Goal: Information Seeking & Learning: Learn about a topic

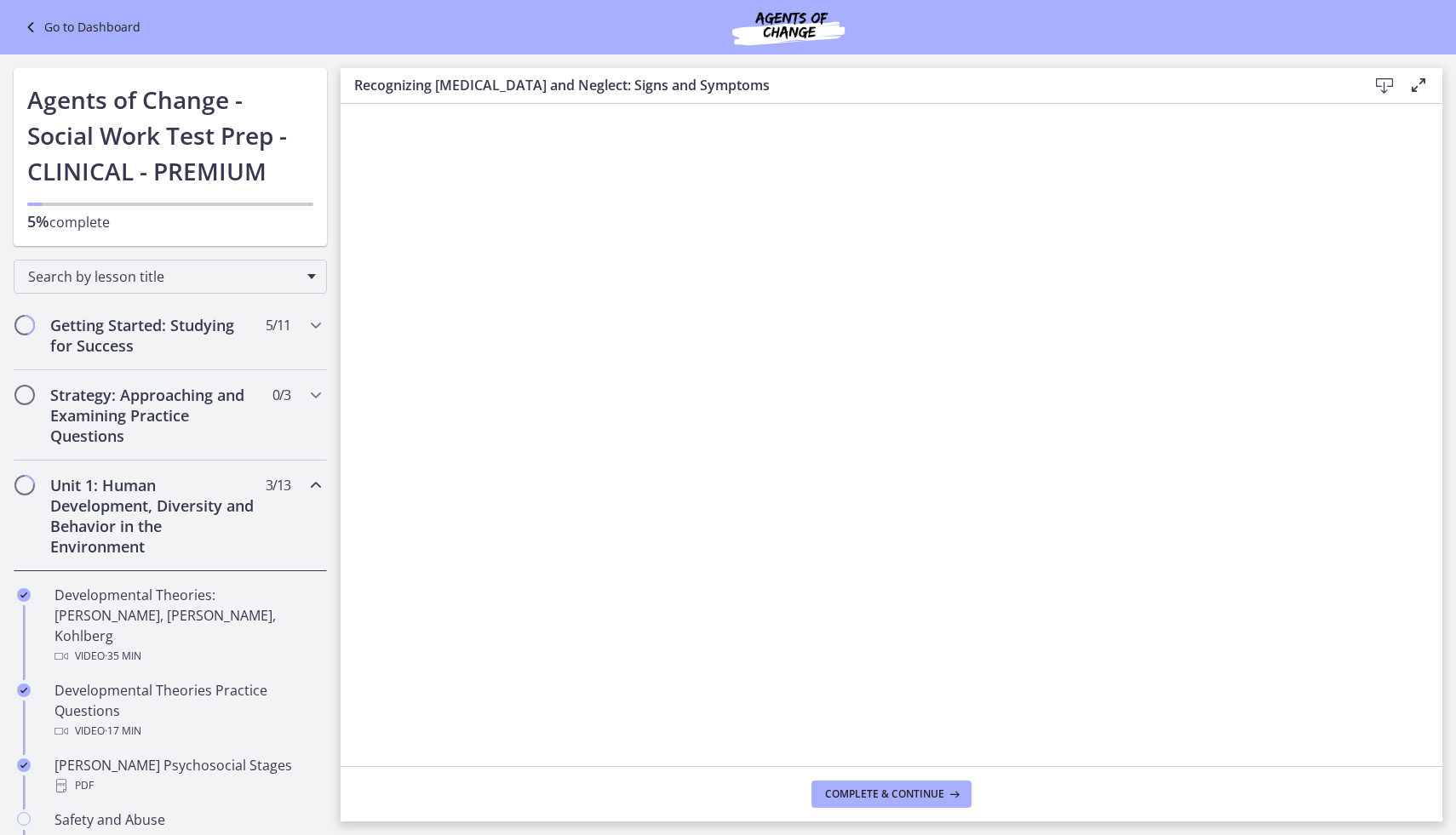
scroll to position [401, 0]
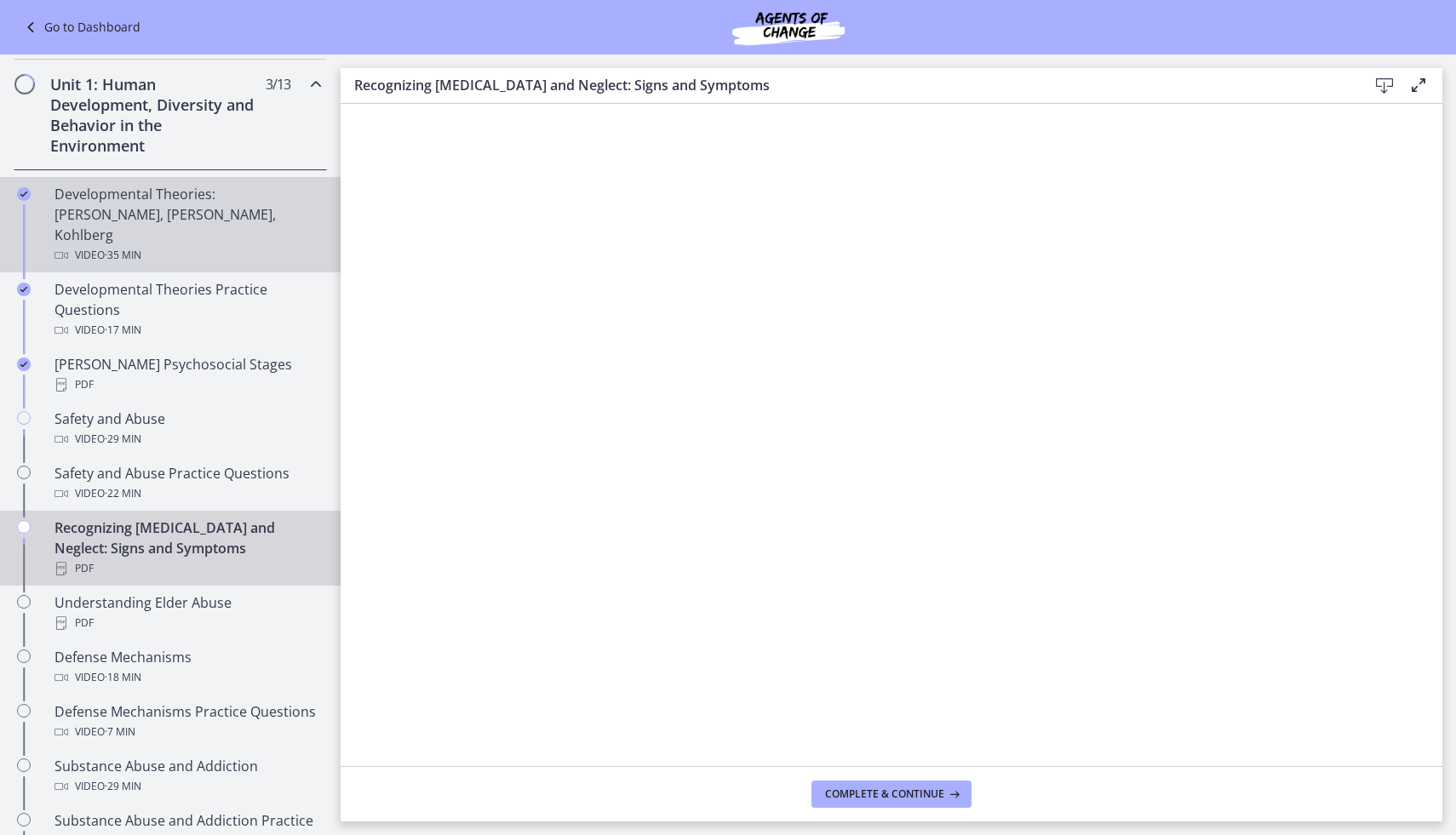
click at [194, 208] on div "Developmental Theories: [PERSON_NAME], [PERSON_NAME], Kohlberg Video · 35 min" at bounding box center [187, 224] width 265 height 82
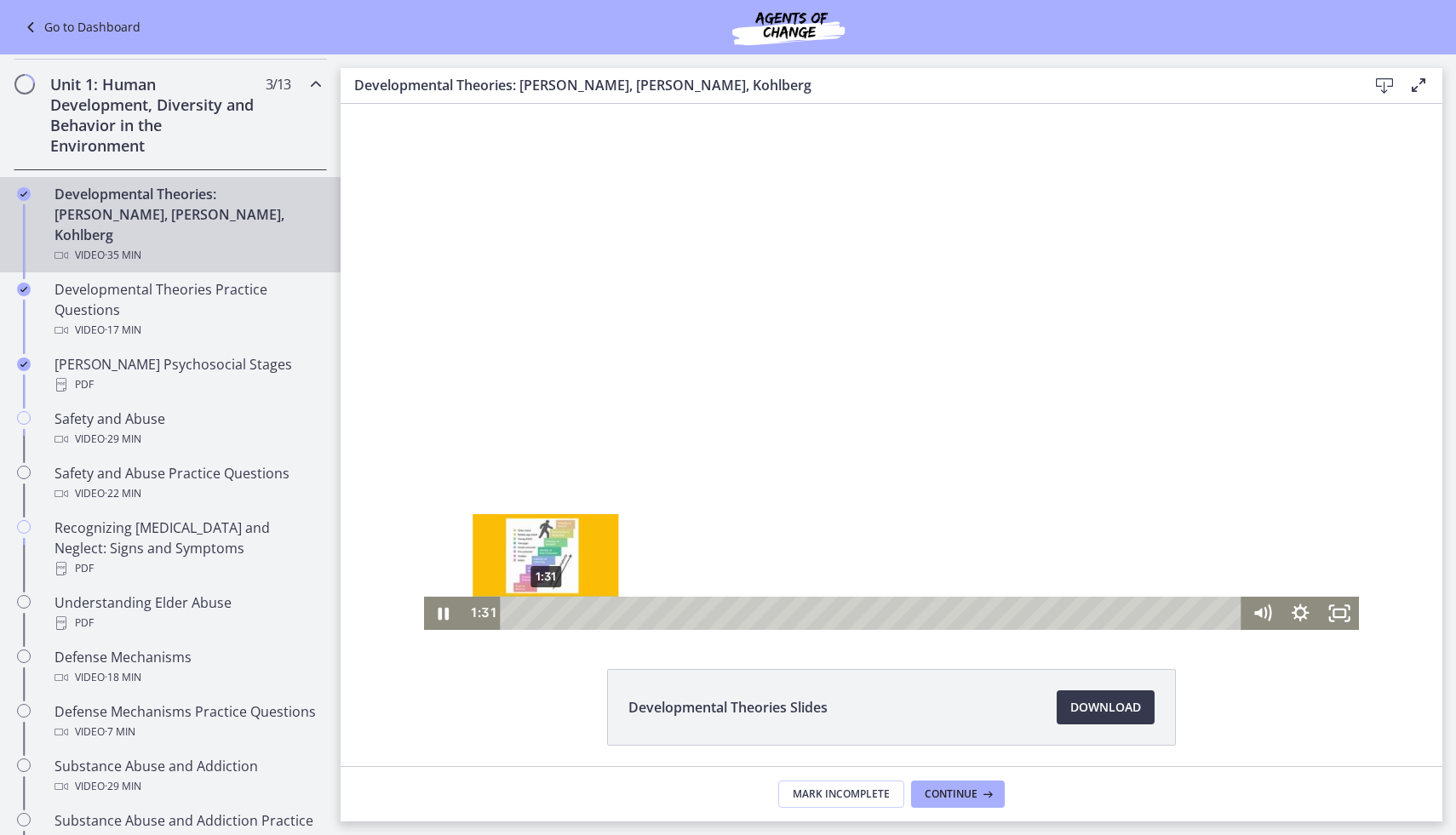
click at [545, 614] on div "1:31" at bounding box center [872, 613] width 717 height 33
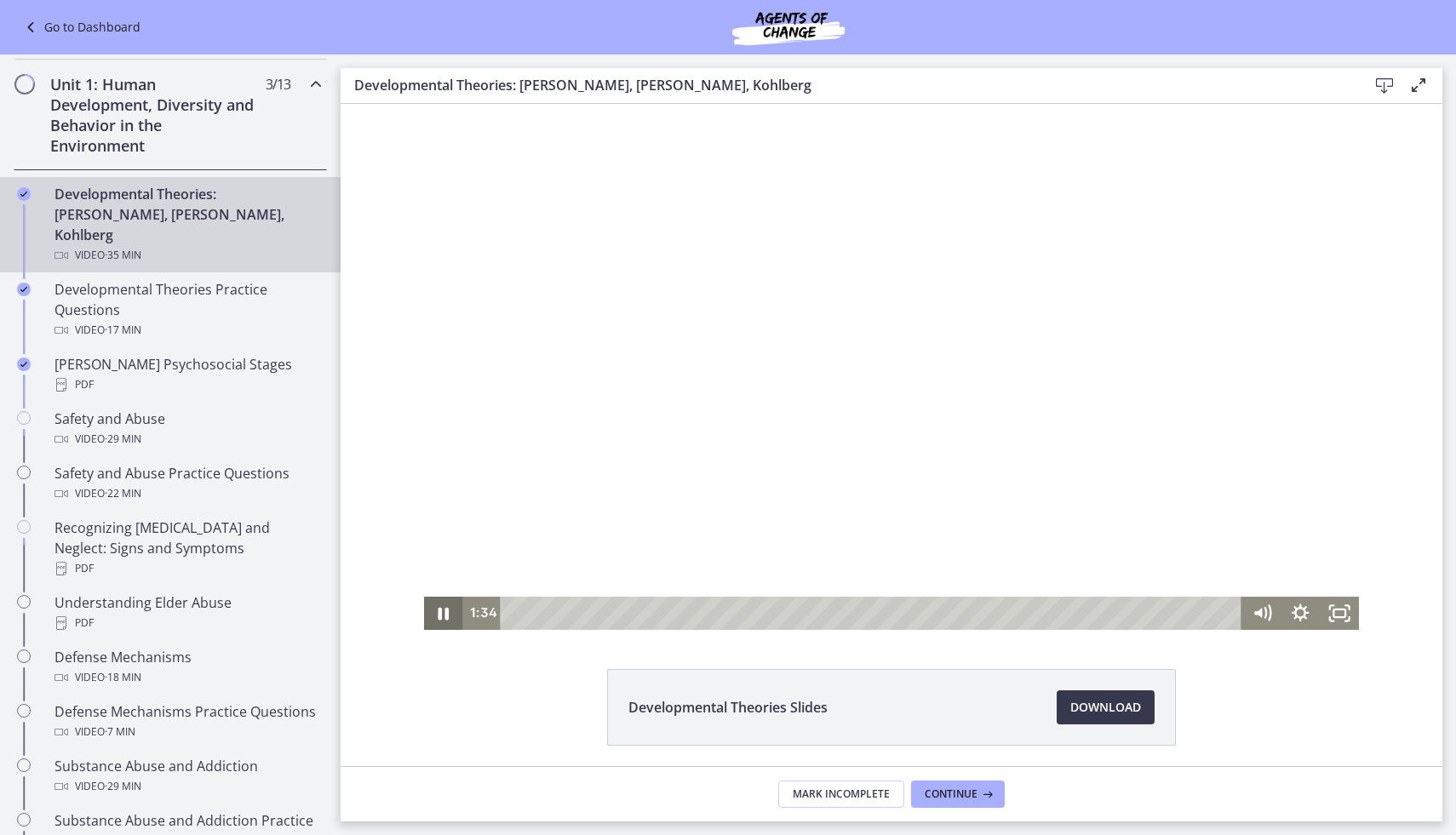
click at [443, 618] on icon "Pause" at bounding box center [444, 613] width 40 height 33
click at [593, 614] on div "3:49" at bounding box center [872, 613] width 717 height 33
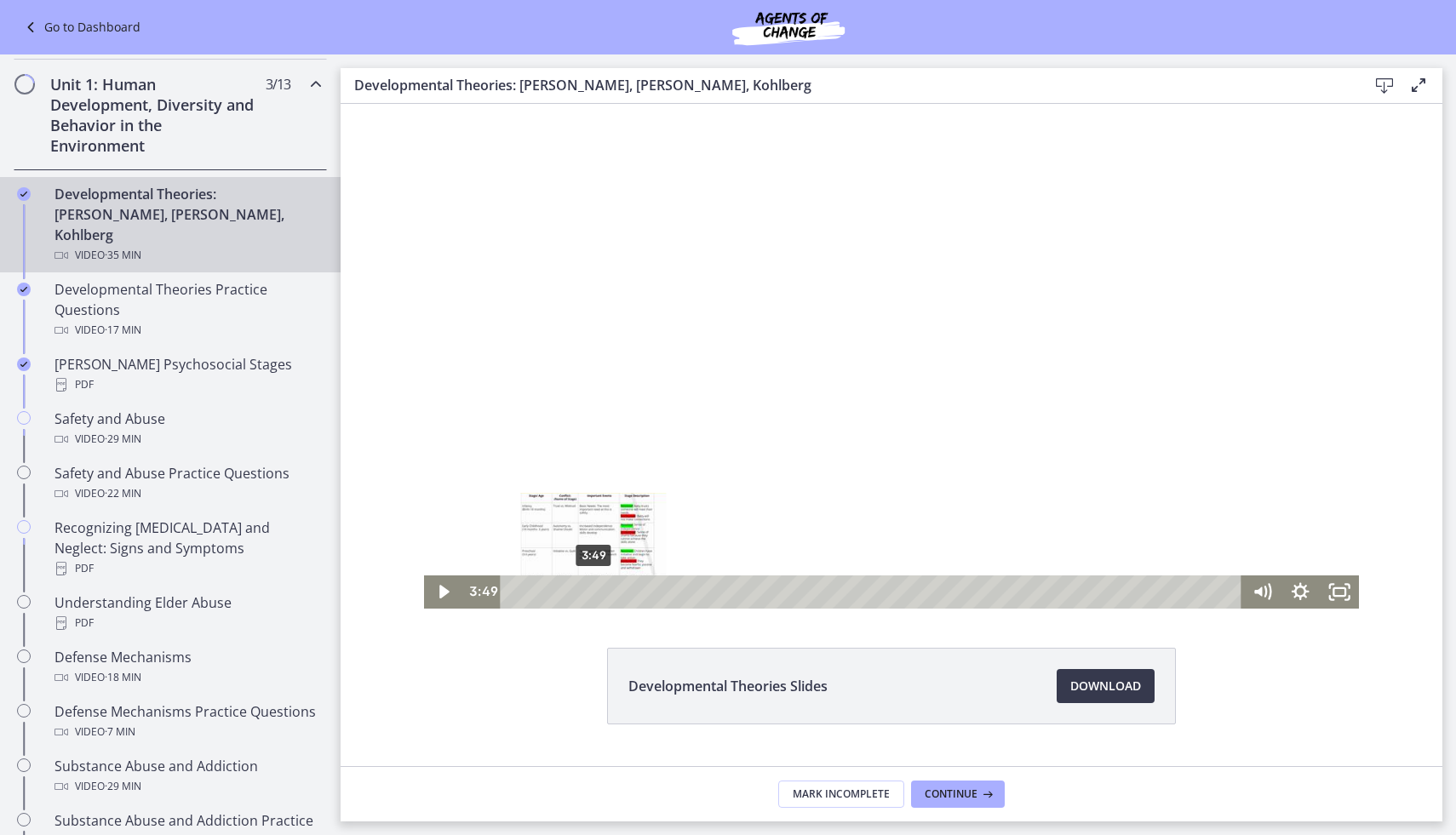
scroll to position [16, 0]
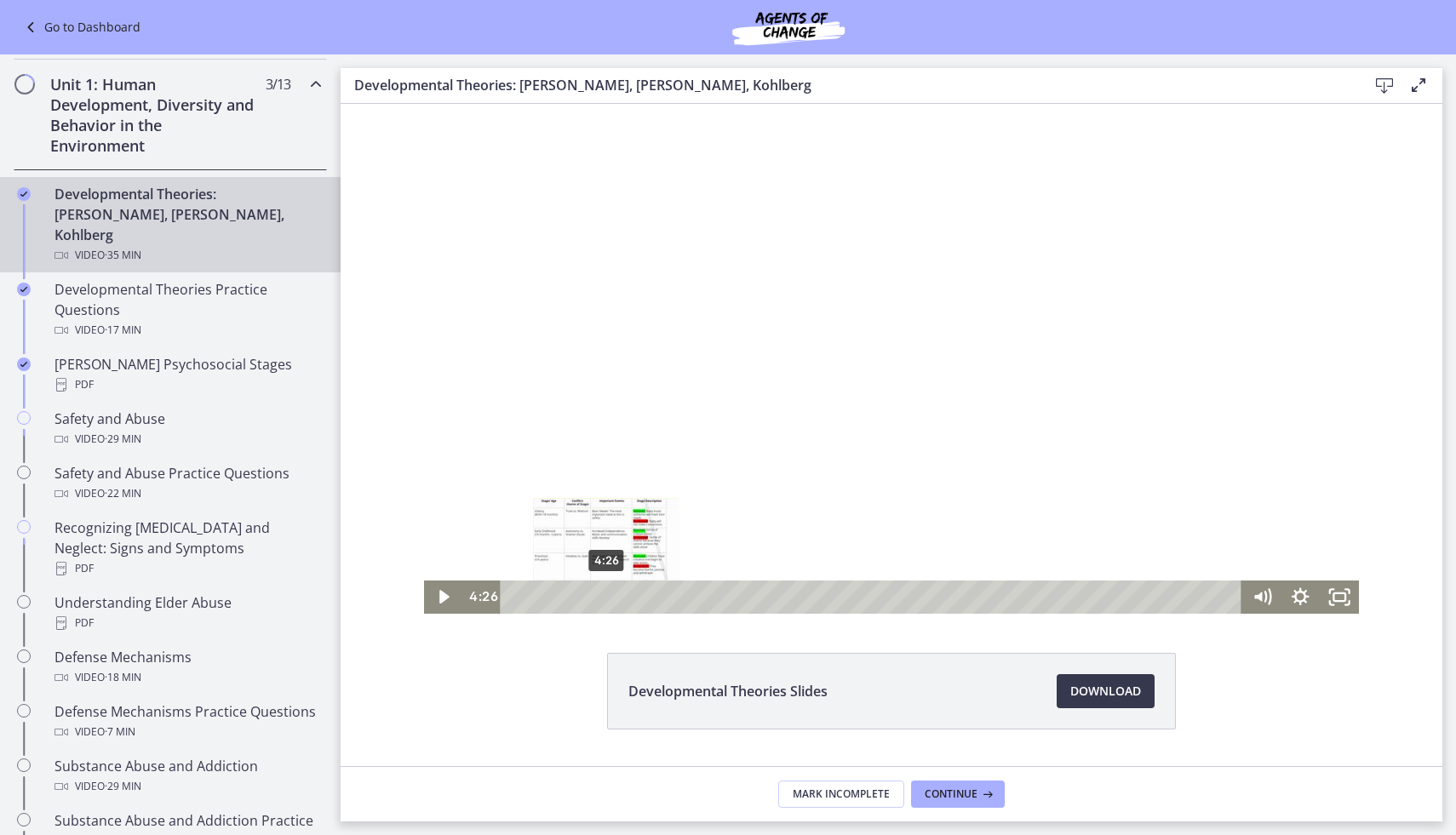
click at [607, 595] on div "4:26" at bounding box center [872, 597] width 717 height 33
click at [616, 595] on div "4:54" at bounding box center [872, 597] width 717 height 33
click at [627, 597] on div "5:28" at bounding box center [872, 597] width 717 height 33
click at [652, 597] on div "6:40" at bounding box center [872, 597] width 717 height 33
click at [445, 595] on icon "Play Video" at bounding box center [445, 597] width 12 height 16
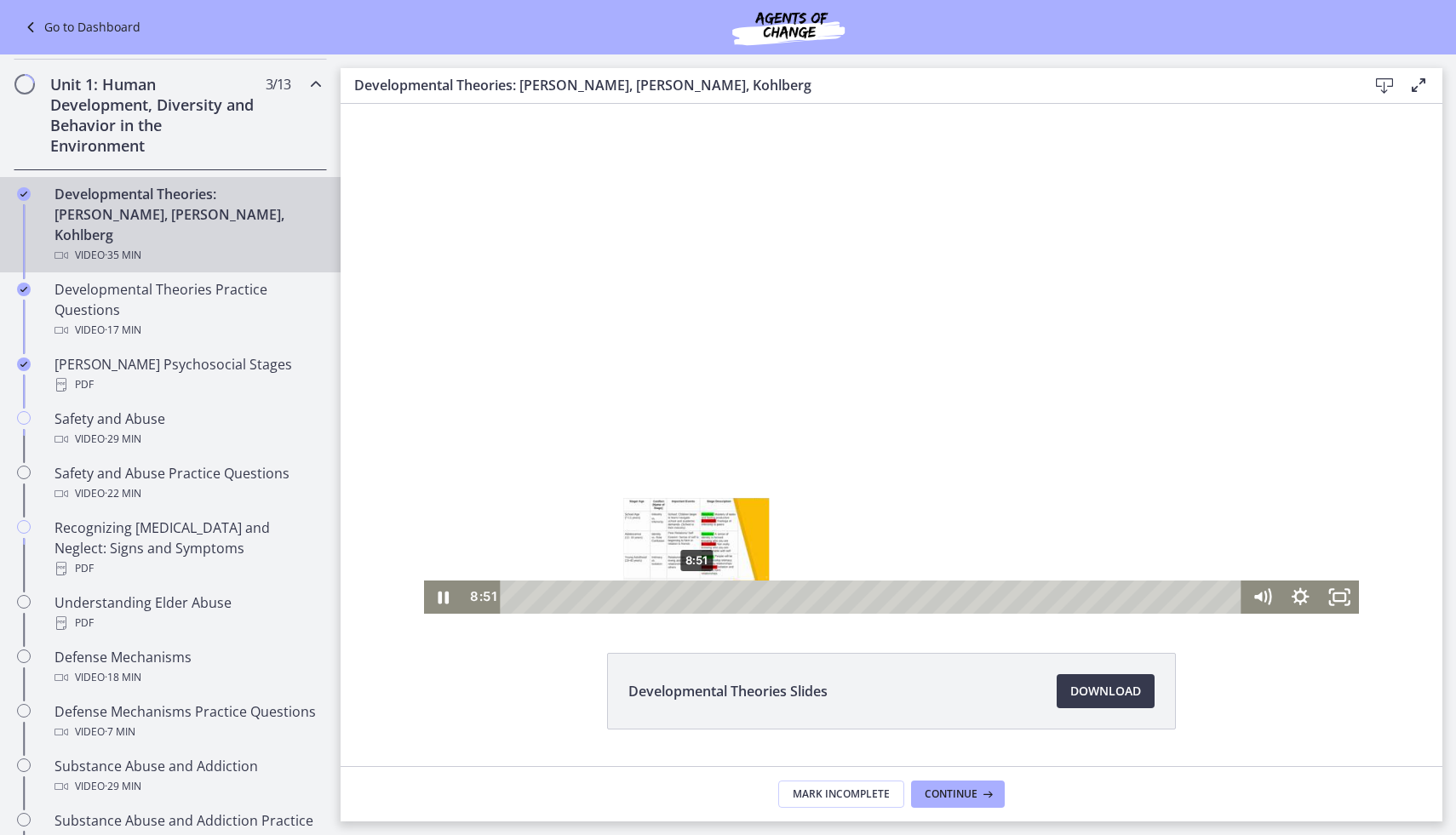
click at [697, 591] on div "8:51" at bounding box center [872, 597] width 717 height 33
click at [637, 599] on div "5:56" at bounding box center [872, 597] width 717 height 33
click at [443, 597] on icon "Pause" at bounding box center [444, 597] width 40 height 33
